Goal: Task Accomplishment & Management: Manage account settings

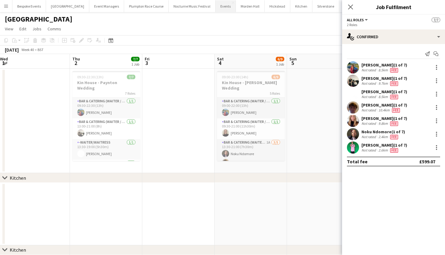
click at [216, 6] on button "Events Close" at bounding box center [226, 6] width 20 height 12
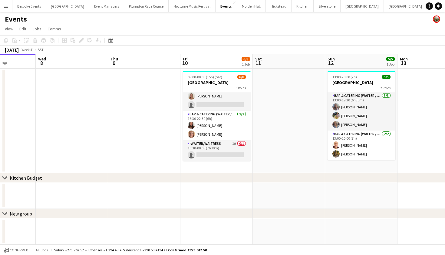
scroll to position [61, 0]
click at [217, 149] on app-card-role "-Waiter/Waitress 1A 0/1 16:30-00:00 (7h30m) single-neutral-actions" at bounding box center [217, 150] width 68 height 21
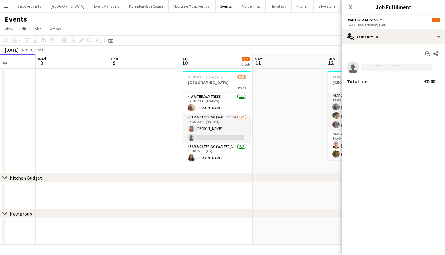
scroll to position [23, 0]
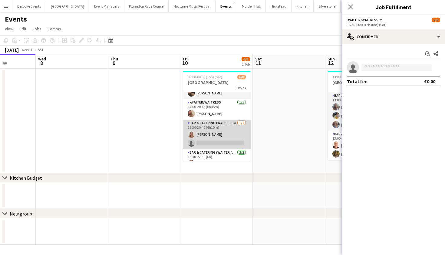
click at [215, 142] on app-card-role "Bar & Catering (Waiter / waitress) 1I 1A 1/2 16:30-20:40 (4h10m) Rosie Bright s…" at bounding box center [217, 133] width 68 height 29
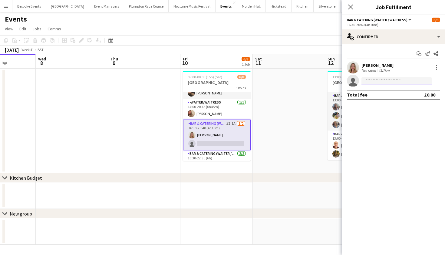
click at [370, 78] on input at bounding box center [397, 80] width 70 height 7
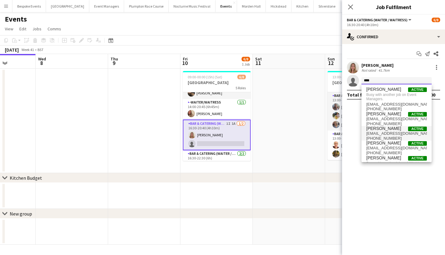
type input "****"
click at [390, 138] on span "+447715265008" at bounding box center [397, 138] width 61 height 5
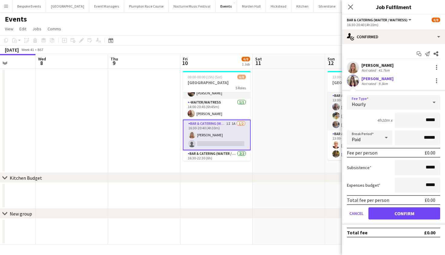
click at [395, 103] on div "Hourly" at bounding box center [387, 102] width 81 height 15
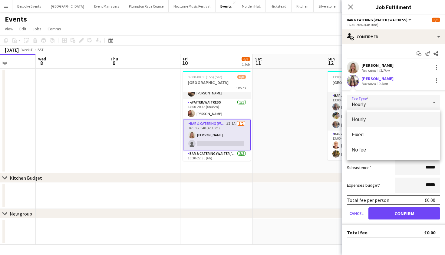
click at [404, 78] on div at bounding box center [222, 127] width 445 height 255
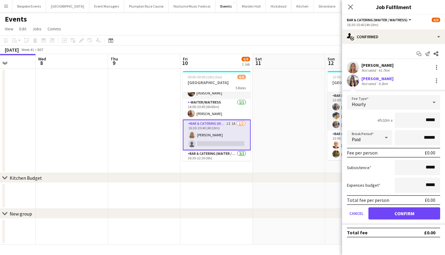
click at [398, 210] on button "Confirm" at bounding box center [405, 213] width 72 height 12
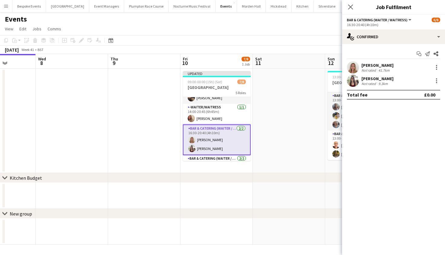
click at [352, 82] on app-user-avatar at bounding box center [353, 81] width 12 height 12
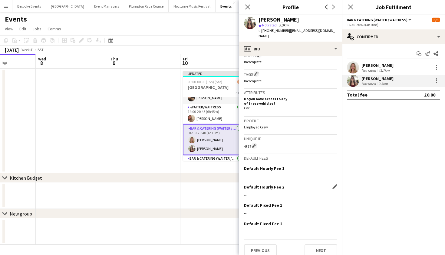
scroll to position [208, 0]
click at [335, 166] on app-icon "Edit this field" at bounding box center [335, 168] width 5 height 5
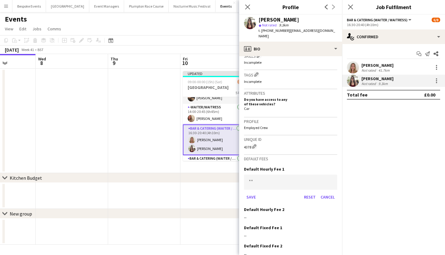
click at [266, 184] on form "Save Reset Cancel" at bounding box center [290, 187] width 93 height 27
click at [266, 181] on input at bounding box center [290, 181] width 93 height 15
type input "******"
click at [251, 192] on button "Save" at bounding box center [251, 197] width 14 height 10
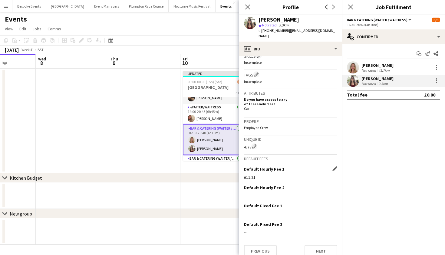
click at [55, 131] on app-date-cell at bounding box center [72, 120] width 72 height 104
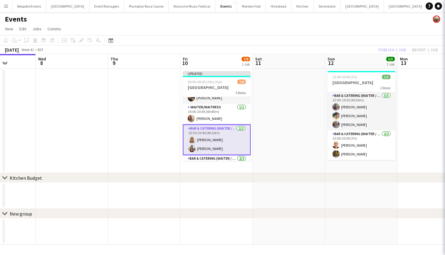
scroll to position [0, 253]
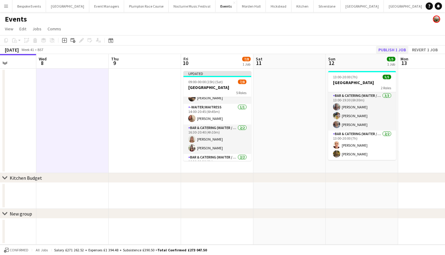
click at [400, 48] on button "Publish 1 job" at bounding box center [392, 50] width 32 height 8
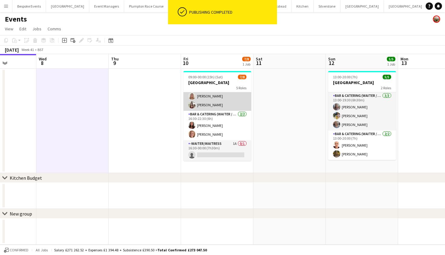
scroll to position [61, 0]
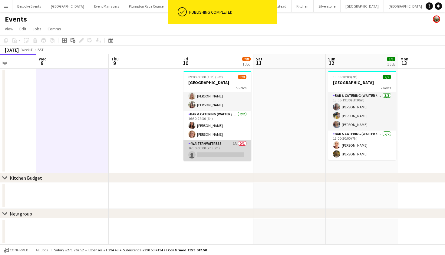
click at [226, 152] on app-card-role "-Waiter/Waitress 1A 0/1 16:30-00:00 (7h30m) single-neutral-actions" at bounding box center [218, 150] width 68 height 21
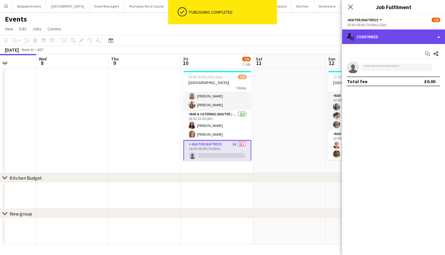
click at [385, 39] on div "single-neutral-actions-check-2 Confirmed" at bounding box center [393, 36] width 103 height 15
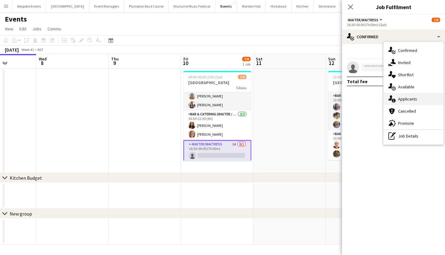
click at [405, 95] on div "single-neutral-actions-information Applicants" at bounding box center [414, 99] width 60 height 12
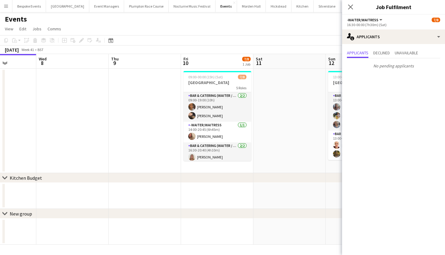
scroll to position [-1, 0]
click at [286, 112] on app-date-cell at bounding box center [290, 120] width 72 height 104
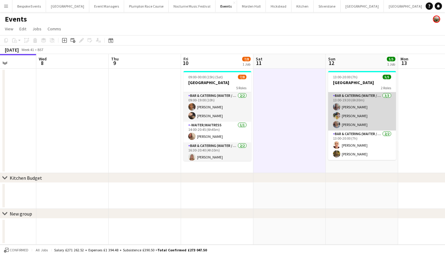
scroll to position [0, 0]
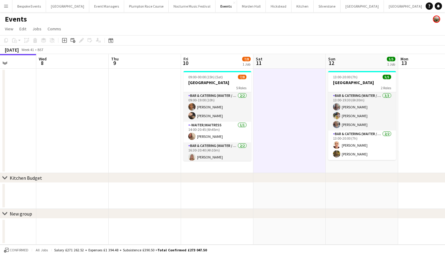
click at [6, 3] on button "Menu" at bounding box center [6, 6] width 12 height 12
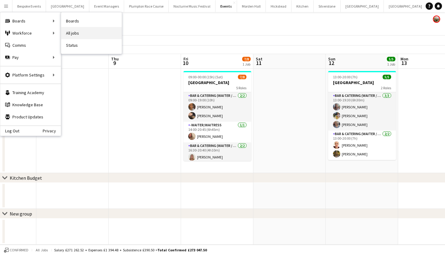
click at [70, 30] on link "All jobs" at bounding box center [91, 33] width 61 height 12
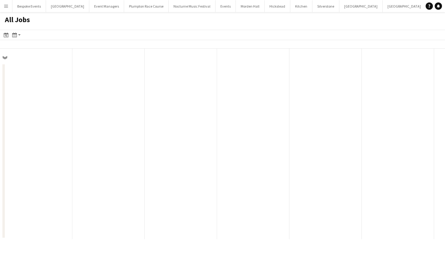
scroll to position [0, 145]
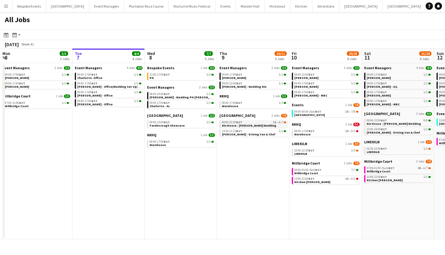
click at [251, 121] on div "09:00-22:30 BST 1A • 6/7" at bounding box center [254, 122] width 64 height 3
click at [331, 133] on link "08:00-17:00 BST 1A • 0/1 Warehouse" at bounding box center [327, 132] width 64 height 7
click at [318, 154] on link "10:00-22:30 BST 3/5 LIMEKILN" at bounding box center [327, 151] width 64 height 7
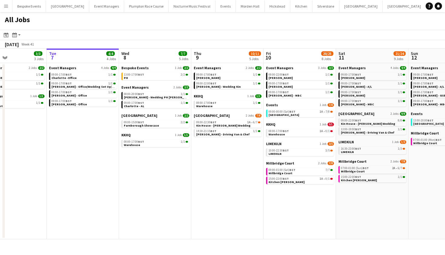
scroll to position [0, 176]
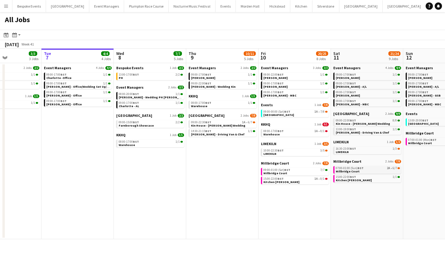
click at [358, 169] on span "07:00-01:00 (Sun) BST" at bounding box center [350, 167] width 28 height 3
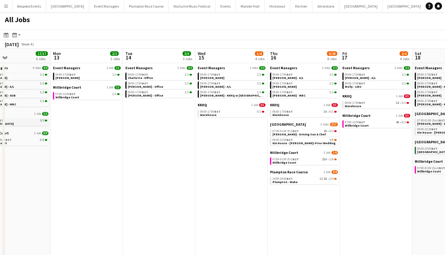
scroll to position [0, 167]
click at [35, 11] on button "Bespoke Events Close" at bounding box center [29, 6] width 34 height 12
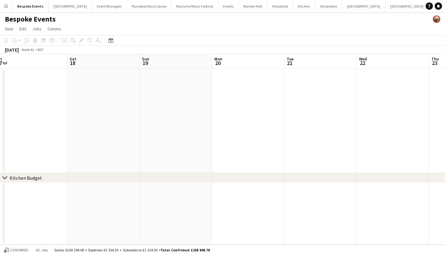
scroll to position [0, 295]
click at [238, 106] on app-date-cell at bounding box center [248, 120] width 72 height 104
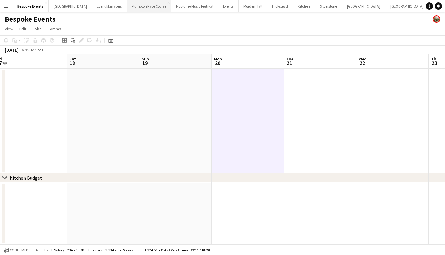
click at [145, 5] on button "Plumpton Race Course Close" at bounding box center [149, 6] width 45 height 12
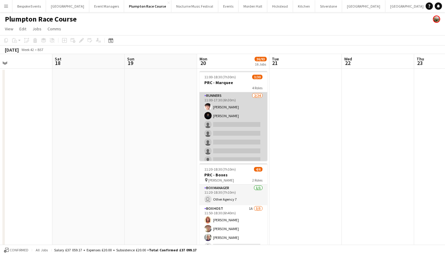
scroll to position [0, 0]
click at [242, 136] on app-card-role "Runners 2/24 11:00-17:30 (6h30m) Max Pressley Paul Champney single-neutral-acti…" at bounding box center [234, 203] width 68 height 223
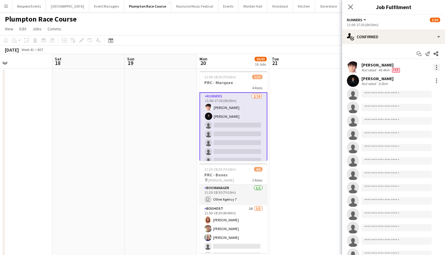
click at [438, 65] on div at bounding box center [436, 67] width 7 height 7
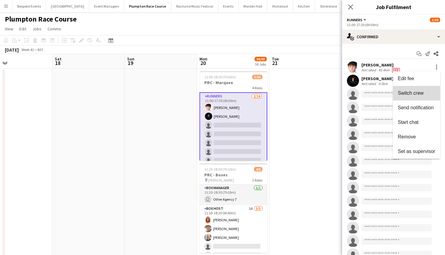
click at [418, 92] on span "Switch crew" at bounding box center [411, 92] width 26 height 5
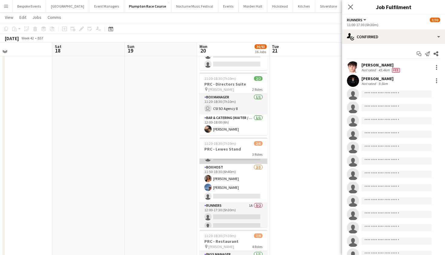
scroll to position [20, 0]
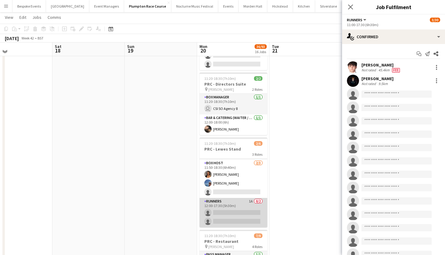
click at [229, 205] on app-card-role "Runners 1A 0/2 12:00-17:30 (5h30m) single-neutral-actions single-neutral-actions" at bounding box center [234, 212] width 68 height 29
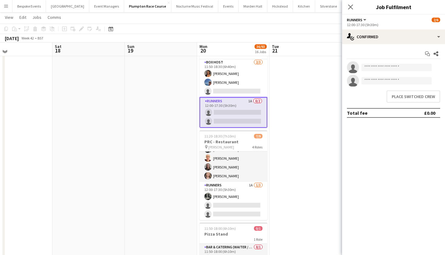
scroll to position [0, 0]
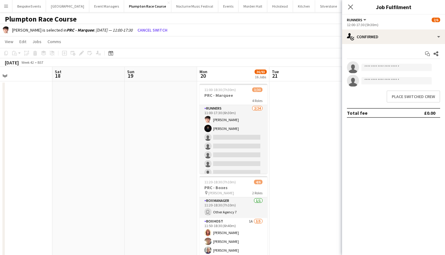
click at [229, 128] on app-card-role "Runners 2/24 11:00-17:30 (6h30m) Max Pressley Paul Champney single-neutral-acti…" at bounding box center [234, 216] width 68 height 223
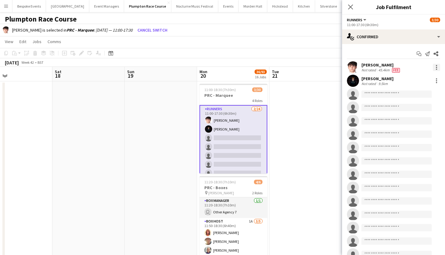
click at [434, 66] on div at bounding box center [436, 67] width 7 height 7
click at [297, 127] on div at bounding box center [222, 127] width 445 height 255
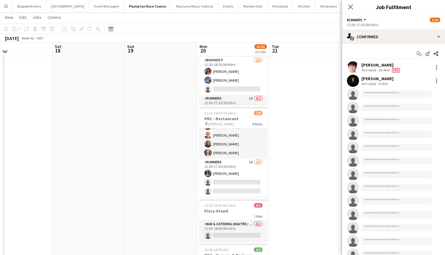
click at [243, 181] on app-card-role "Runners 1A 1/3 12:00-17:30 (5h30m) Molly Middlehurst single-neutral-actions sin…" at bounding box center [234, 177] width 68 height 38
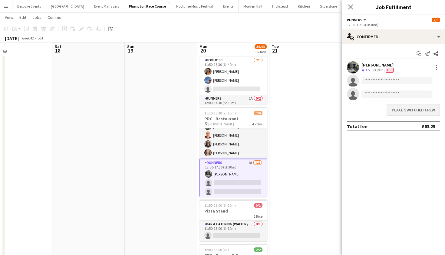
click at [401, 112] on button "Place switched crew" at bounding box center [414, 110] width 54 height 12
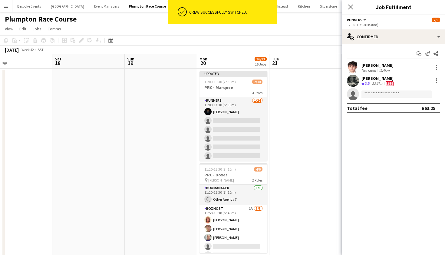
click at [227, 140] on app-card-role "Runners 1/24 11:00-17:30 (6h30m) Paul Champney single-neutral-actions single-ne…" at bounding box center [234, 208] width 68 height 223
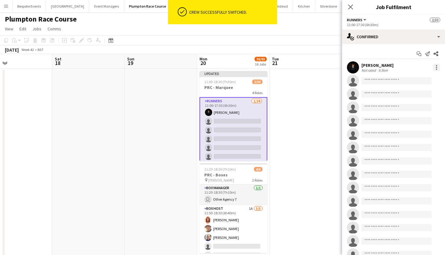
click at [436, 66] on div at bounding box center [436, 67] width 7 height 7
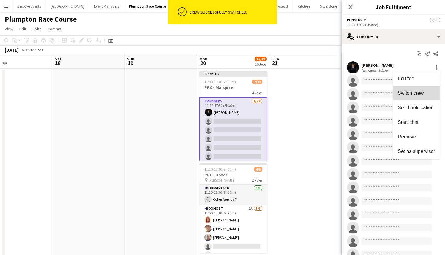
click at [410, 91] on span "Switch crew" at bounding box center [411, 92] width 26 height 5
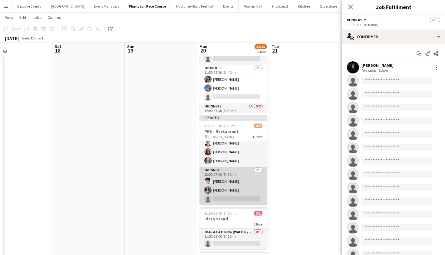
click at [237, 181] on app-card-role "Runners 2/3 12:00-17:30 (5h30m) Max Pressley Molly Middlehurst single-neutral-a…" at bounding box center [234, 185] width 68 height 38
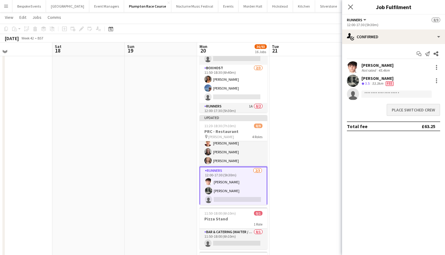
click at [406, 107] on button "Place switched crew" at bounding box center [414, 110] width 54 height 12
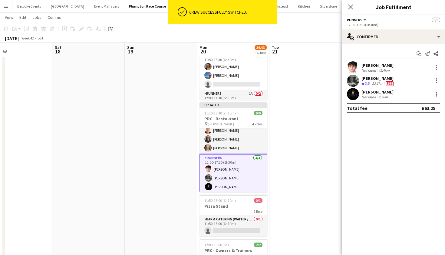
click at [301, 125] on app-date-cell at bounding box center [306, 36] width 72 height 555
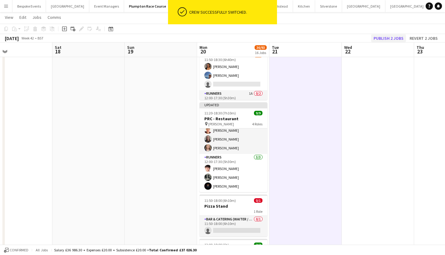
click at [380, 38] on button "Publish 2 jobs" at bounding box center [388, 38] width 35 height 8
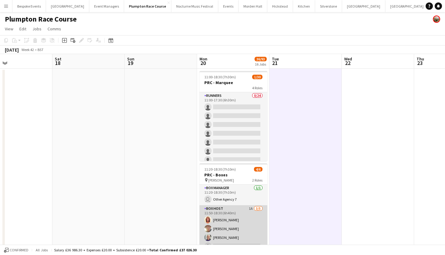
click at [236, 229] on app-card-role "Box Host 1A 3/5 11:50-18:30 (6h40m) Annette Woolman Roger Dean Peter Gretton si…" at bounding box center [234, 233] width 68 height 56
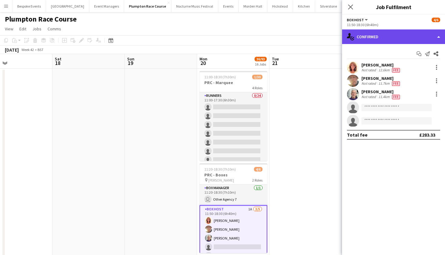
click at [381, 32] on div "single-neutral-actions-check-2 Confirmed" at bounding box center [393, 36] width 103 height 15
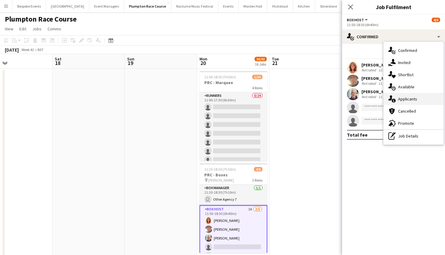
click at [399, 104] on div "single-neutral-actions-information Applicants" at bounding box center [414, 99] width 60 height 12
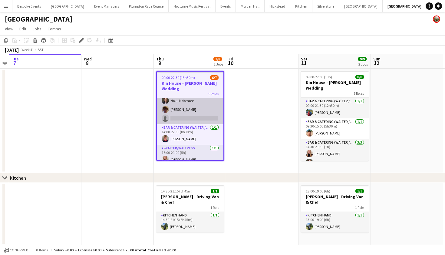
scroll to position [53, 0]
click at [185, 108] on app-card-role "Bar & Catering (Waiter / waitress) 1A [DATE] 13:30-21:30 (8h) Noku Ndomore [PER…" at bounding box center [190, 105] width 67 height 38
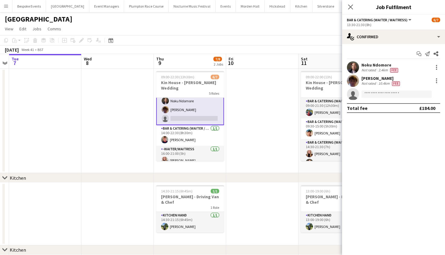
click at [414, 44] on div "Start chat Send notification Share Noku Ndomore Not rated 2.4km Fee Scott Henni…" at bounding box center [393, 81] width 103 height 74
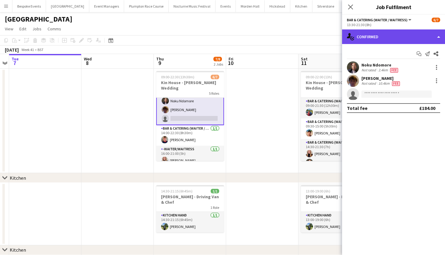
click at [411, 36] on div "single-neutral-actions-check-2 Confirmed" at bounding box center [393, 36] width 103 height 15
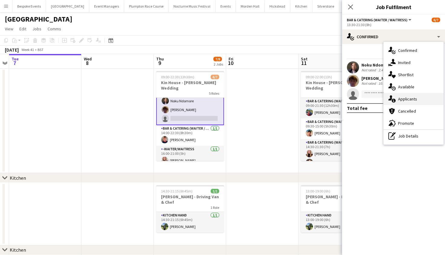
click at [412, 102] on div "single-neutral-actions-information Applicants" at bounding box center [414, 99] width 60 height 12
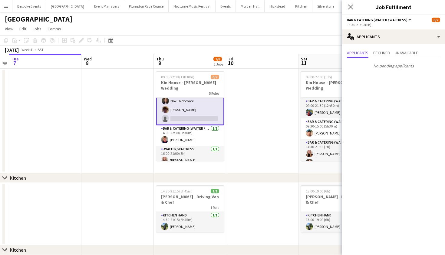
click at [264, 112] on app-date-cell at bounding box center [262, 120] width 72 height 104
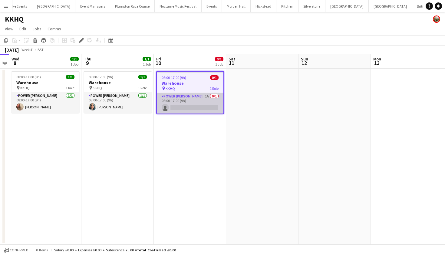
click at [210, 99] on app-card-role "Power Porter 1A 0/1 08:00-17:00 (9h) single-neutral-actions" at bounding box center [190, 103] width 67 height 21
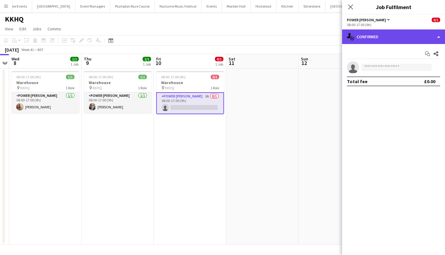
click at [427, 40] on div "single-neutral-actions-check-2 Confirmed" at bounding box center [393, 36] width 103 height 15
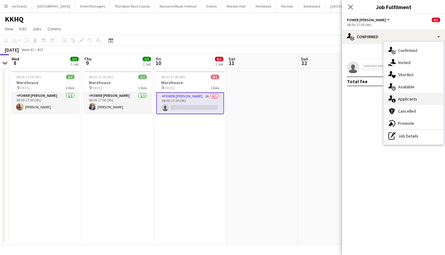
click at [421, 98] on div "single-neutral-actions-information Applicants" at bounding box center [414, 99] width 60 height 12
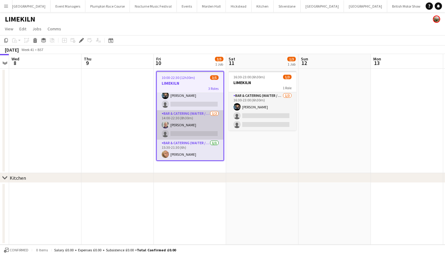
scroll to position [12, 0]
click at [191, 131] on app-card-role "Bar & Catering (Waiter / waitress) 1/2 14:00-22:30 (8h30m) Peter Gretton single…" at bounding box center [190, 124] width 67 height 29
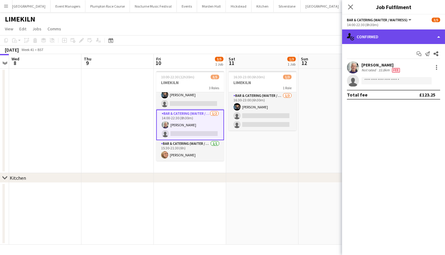
click at [367, 38] on div "single-neutral-actions-check-2 Confirmed" at bounding box center [393, 36] width 103 height 15
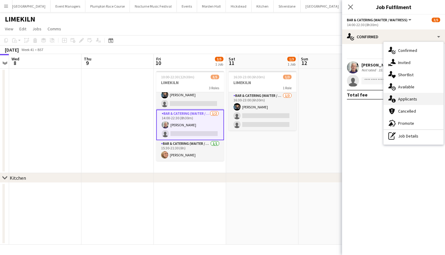
click at [414, 96] on div "single-neutral-actions-information Applicants" at bounding box center [414, 99] width 60 height 12
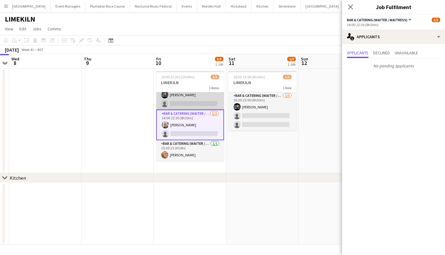
click at [206, 101] on app-card-role "Bar & Catering (Waiter / waitress) 1/2 10:00-20:00 (10h) Lydia Cameron single-n…" at bounding box center [190, 94] width 68 height 29
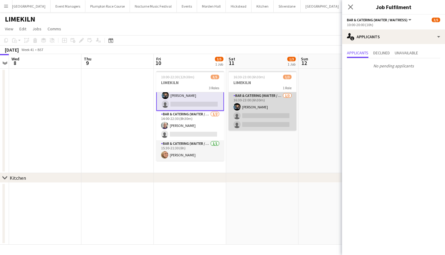
click at [265, 109] on app-card-role "Bar & Catering (Waiter / waitress) 1/3 16:30-23:00 (6h30m) Lydia Cameron single…" at bounding box center [263, 111] width 68 height 38
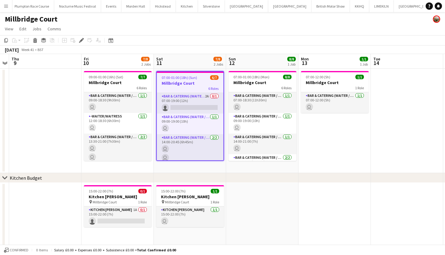
scroll to position [0, 115]
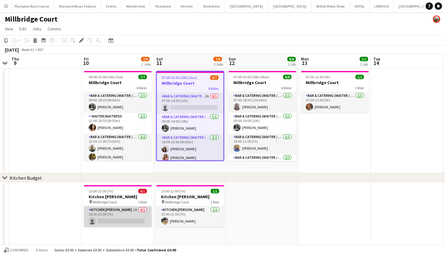
click at [116, 221] on app-card-role "Kitchen [PERSON_NAME] 1A 0/1 15:00-22:00 (7h) single-neutral-actions" at bounding box center [118, 216] width 68 height 21
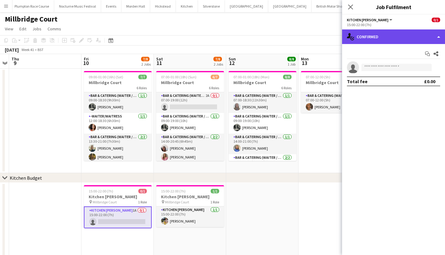
click at [428, 33] on div "single-neutral-actions-check-2 Confirmed" at bounding box center [393, 36] width 103 height 15
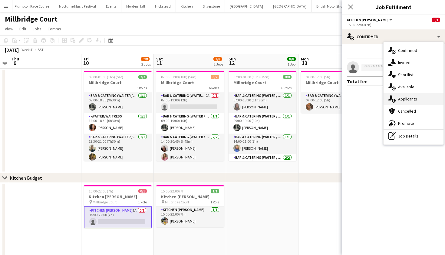
click at [426, 100] on div "single-neutral-actions-information Applicants" at bounding box center [414, 99] width 60 height 12
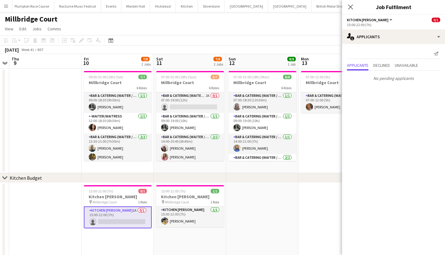
click at [266, 238] on app-date-cell at bounding box center [262, 233] width 72 height 102
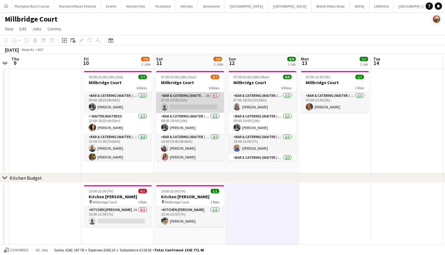
click at [182, 103] on app-card-role "Bar & Catering (Waiter / waitress) 2A 0/1 07:00-19:00 (12h) single-neutral-acti…" at bounding box center [190, 102] width 68 height 21
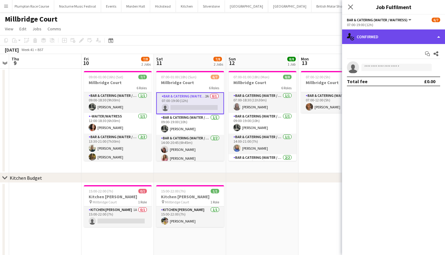
click at [382, 35] on div "single-neutral-actions-check-2 Confirmed" at bounding box center [393, 36] width 103 height 15
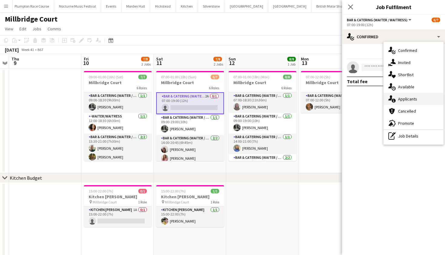
click at [420, 98] on div "single-neutral-actions-information Applicants" at bounding box center [414, 99] width 60 height 12
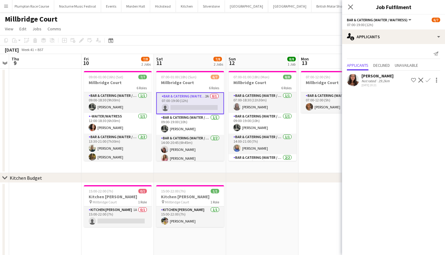
click at [35, 128] on app-date-cell at bounding box center [45, 120] width 72 height 104
